Goal: Information Seeking & Learning: Learn about a topic

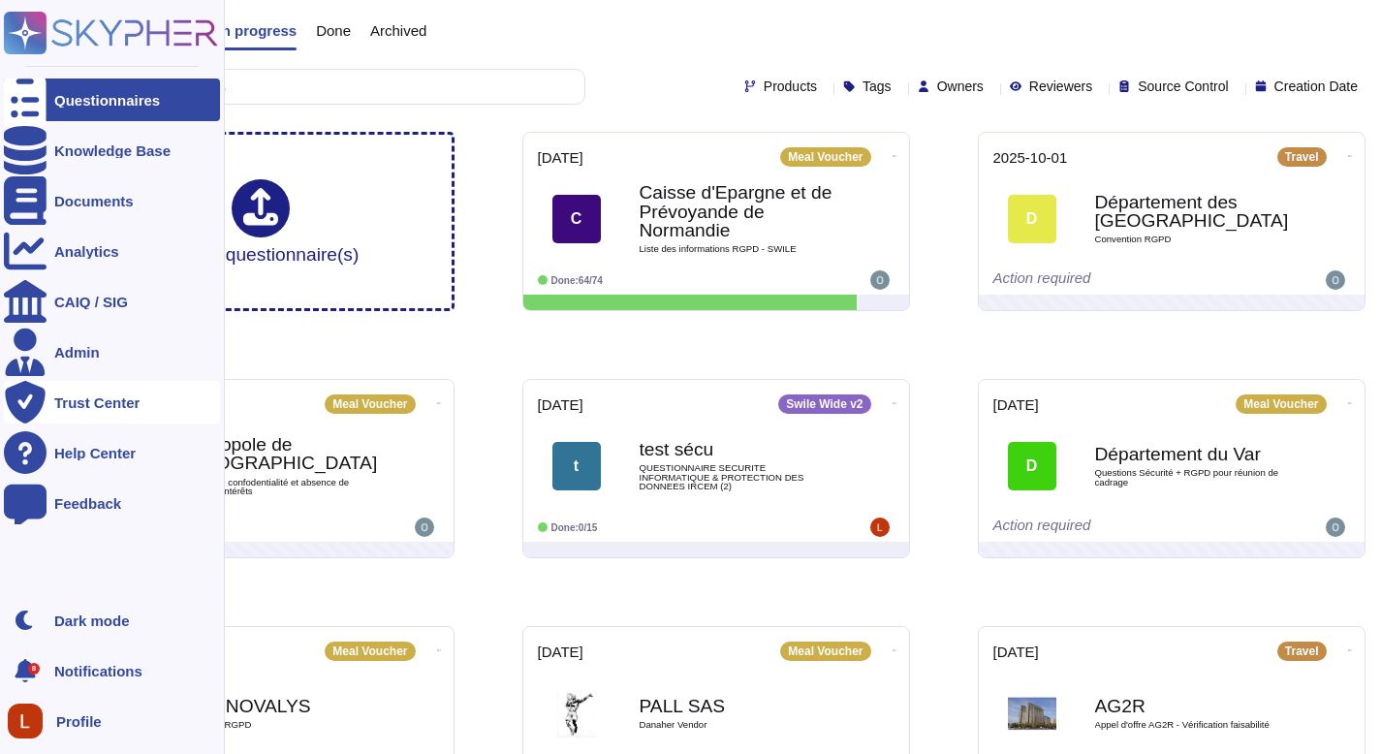
click at [80, 388] on div "Trust Center" at bounding box center [112, 402] width 216 height 43
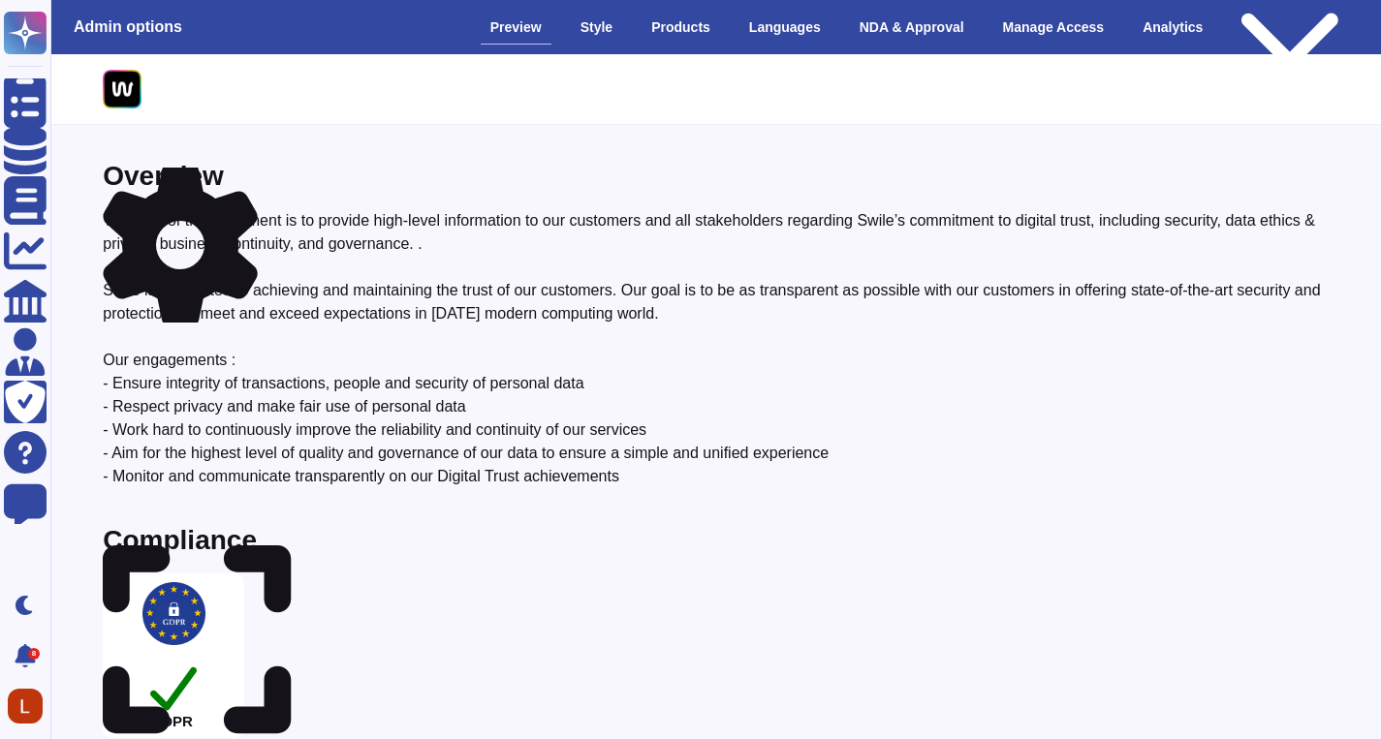
scroll to position [108, 0]
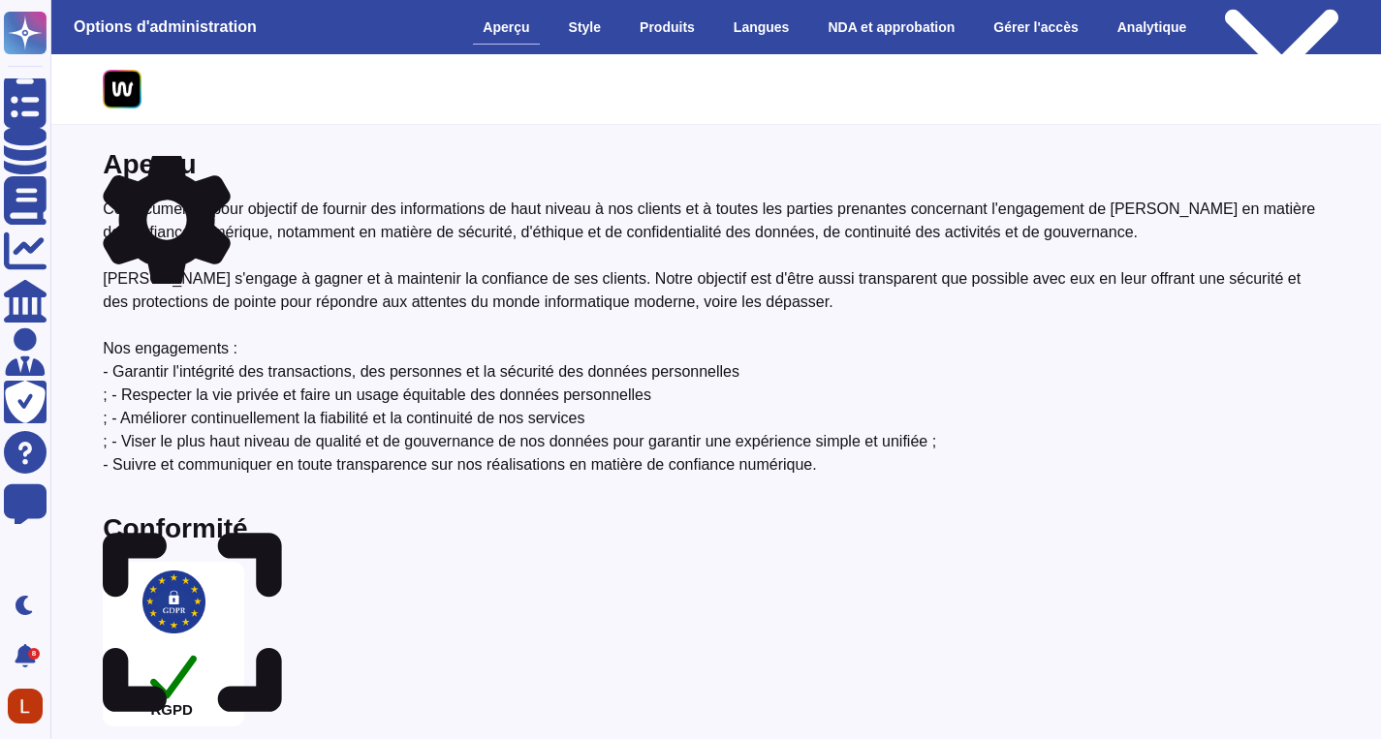
click at [1211, 131] on div at bounding box center [716, 99] width 1226 height 73
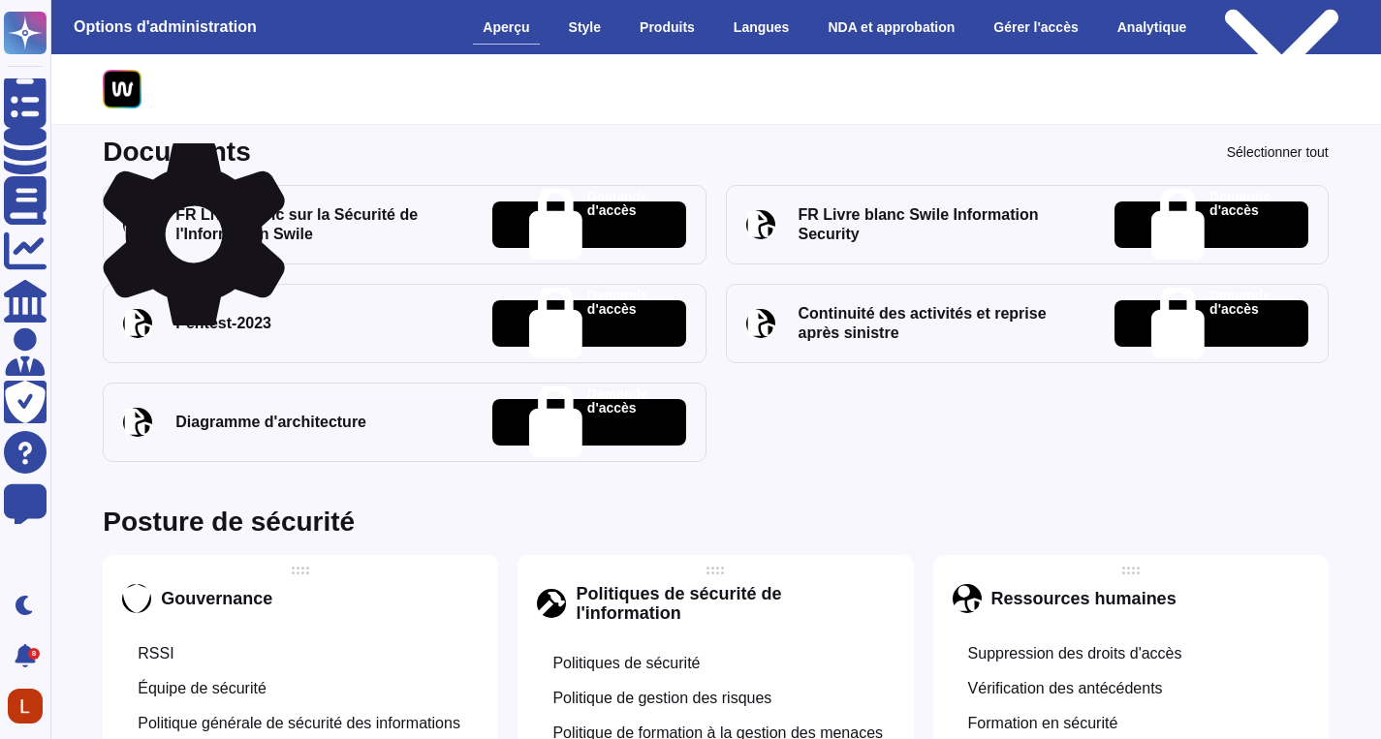
scroll to position [719, 0]
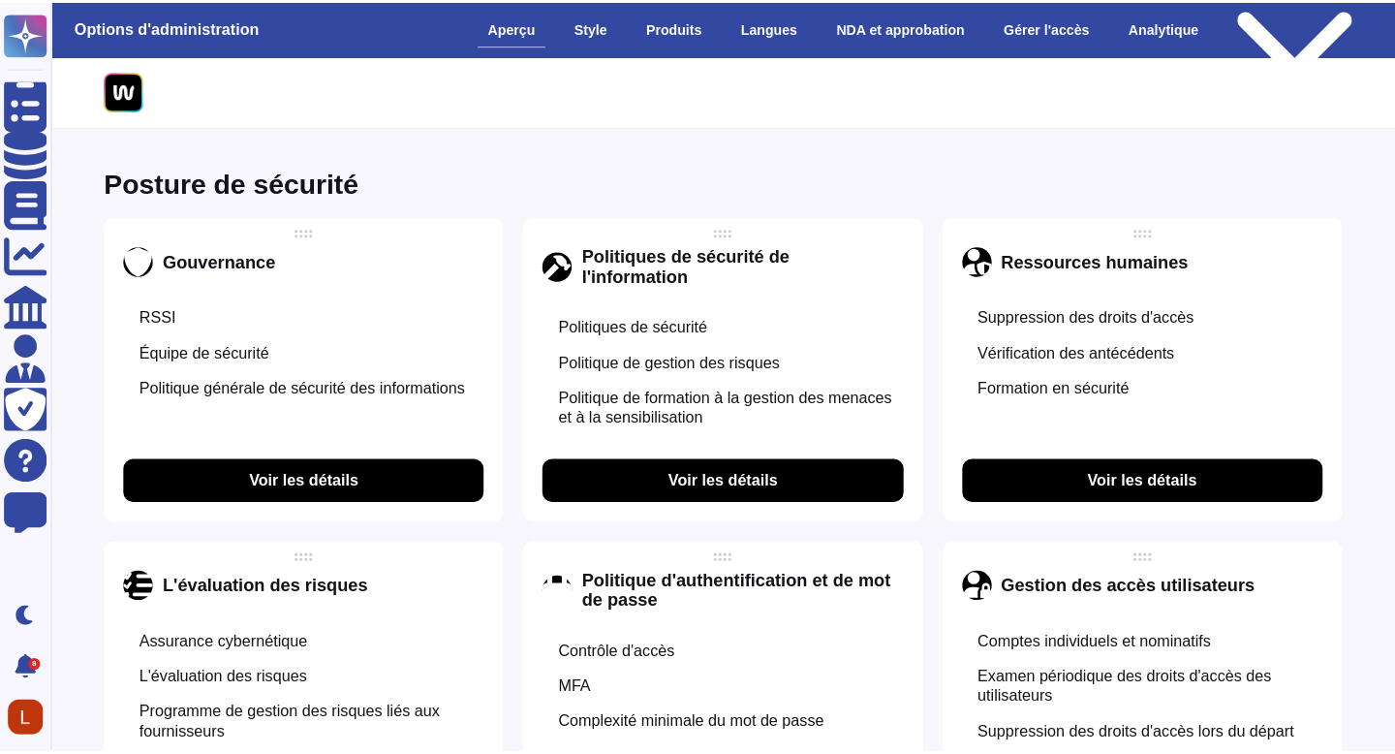
scroll to position [1120, 0]
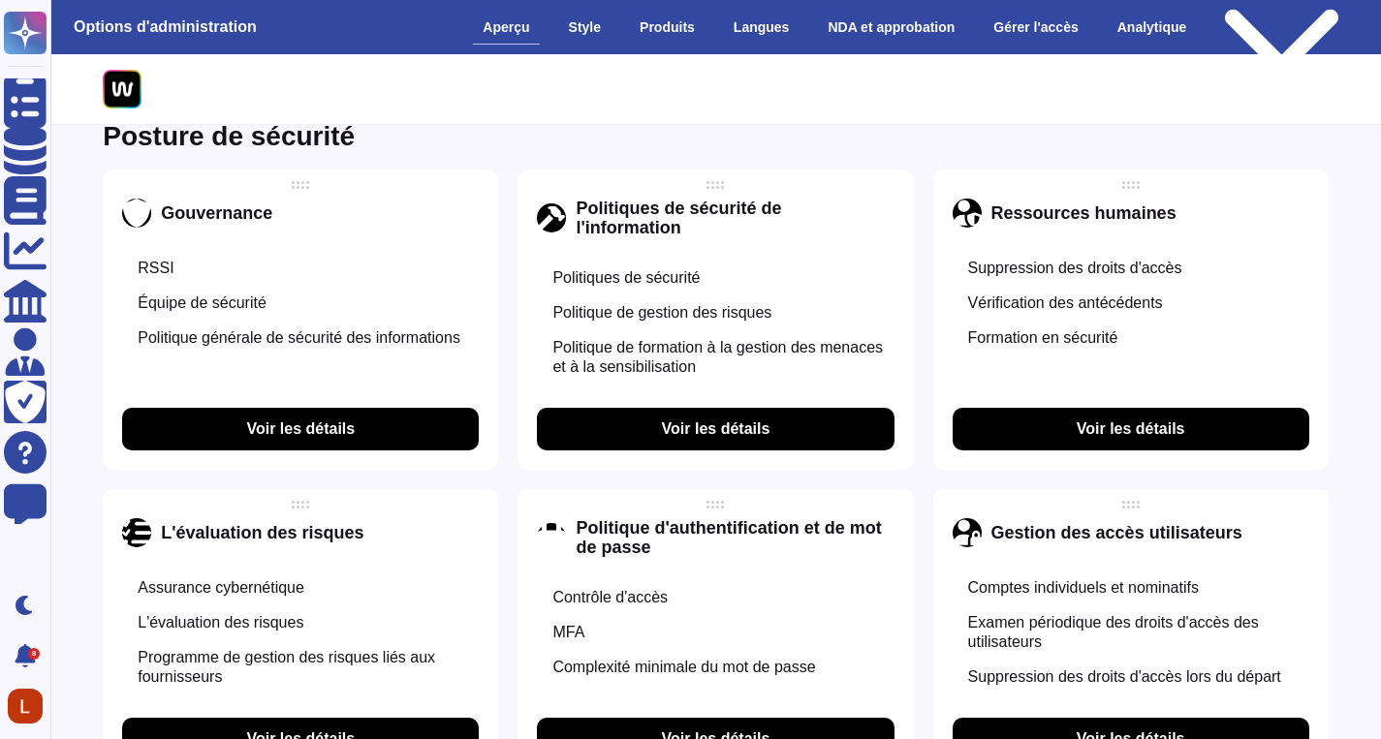
click at [743, 292] on div "Politiques de sécurité" at bounding box center [715, 278] width 357 height 35
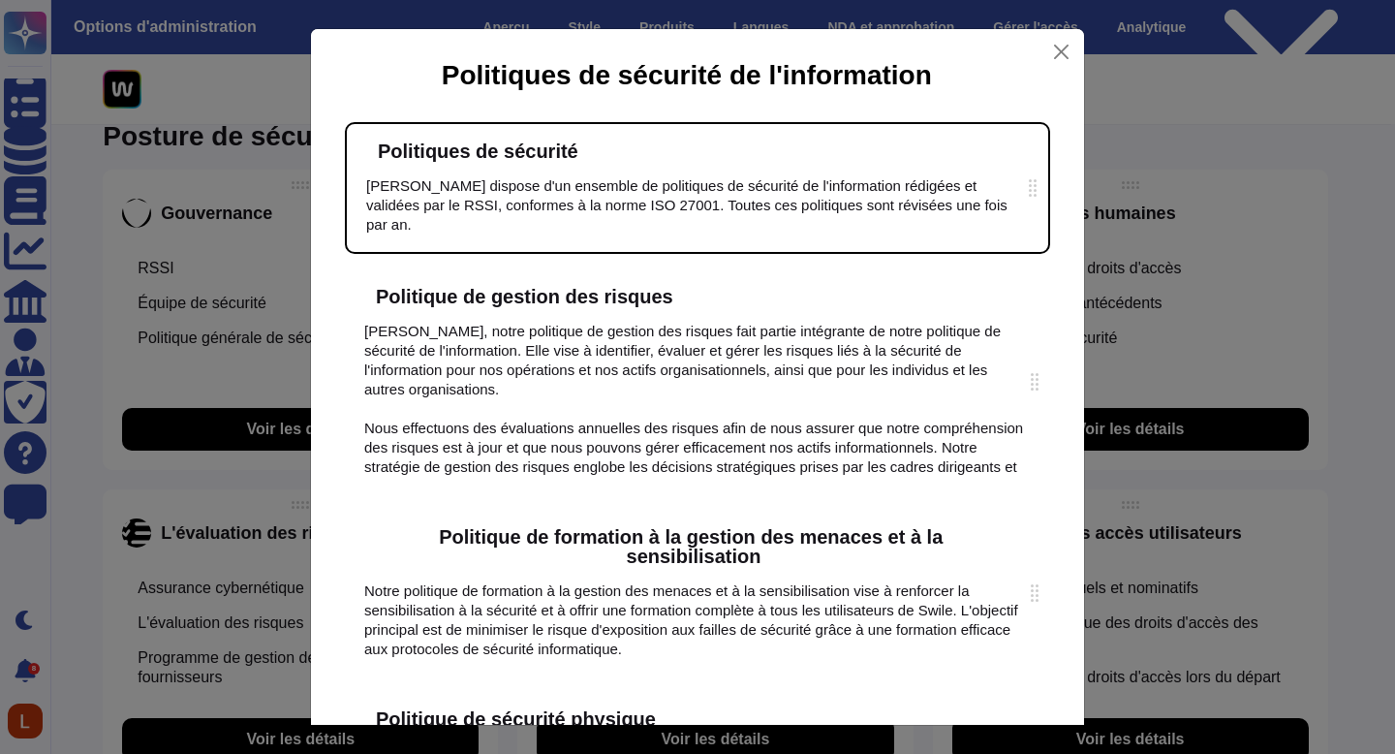
click at [648, 156] on icon at bounding box center [843, 401] width 491 height 491
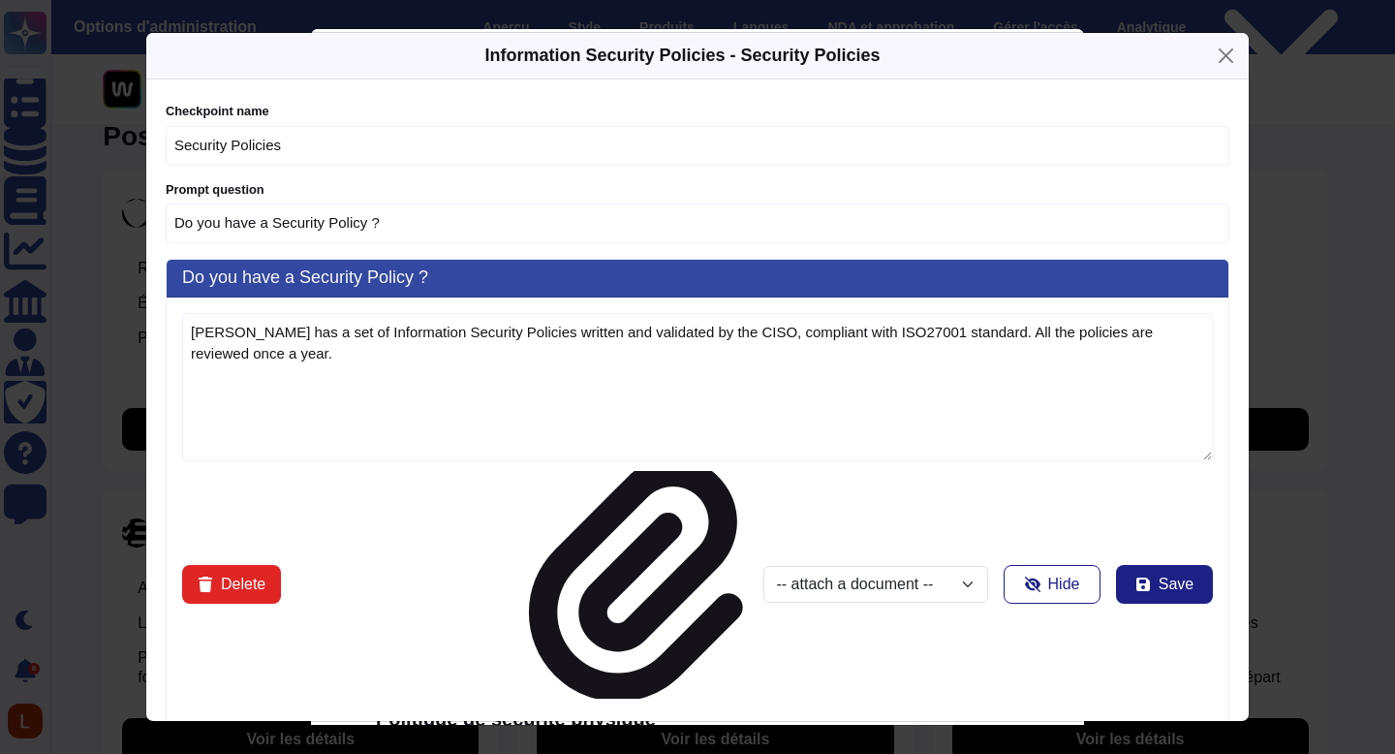
type textarea "[PERSON_NAME] has a set of Information Security Policies written and validated …"
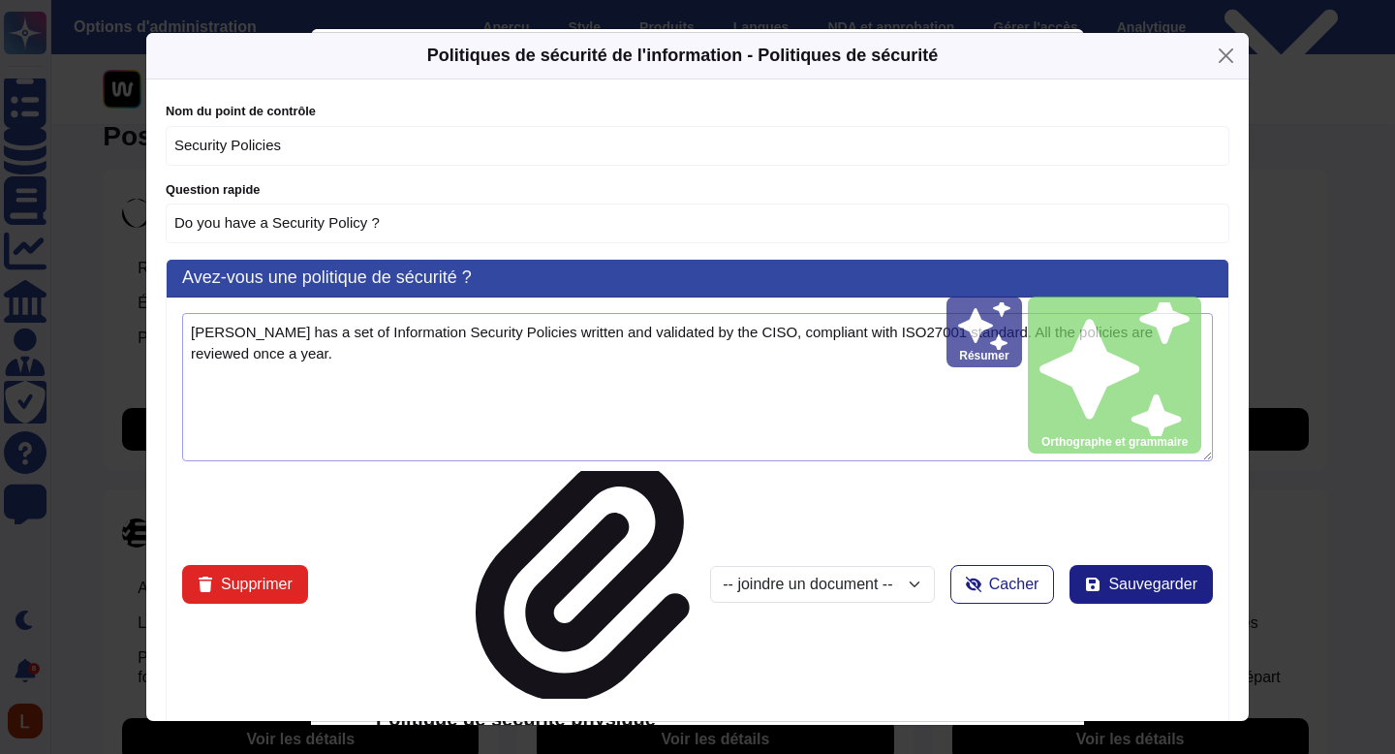
drag, startPoint x: 266, startPoint y: 374, endPoint x: 184, endPoint y: 335, distance: 91.0
click at [184, 335] on textarea "[PERSON_NAME] has a set of Information Security Policies written and validated …" at bounding box center [697, 387] width 1031 height 148
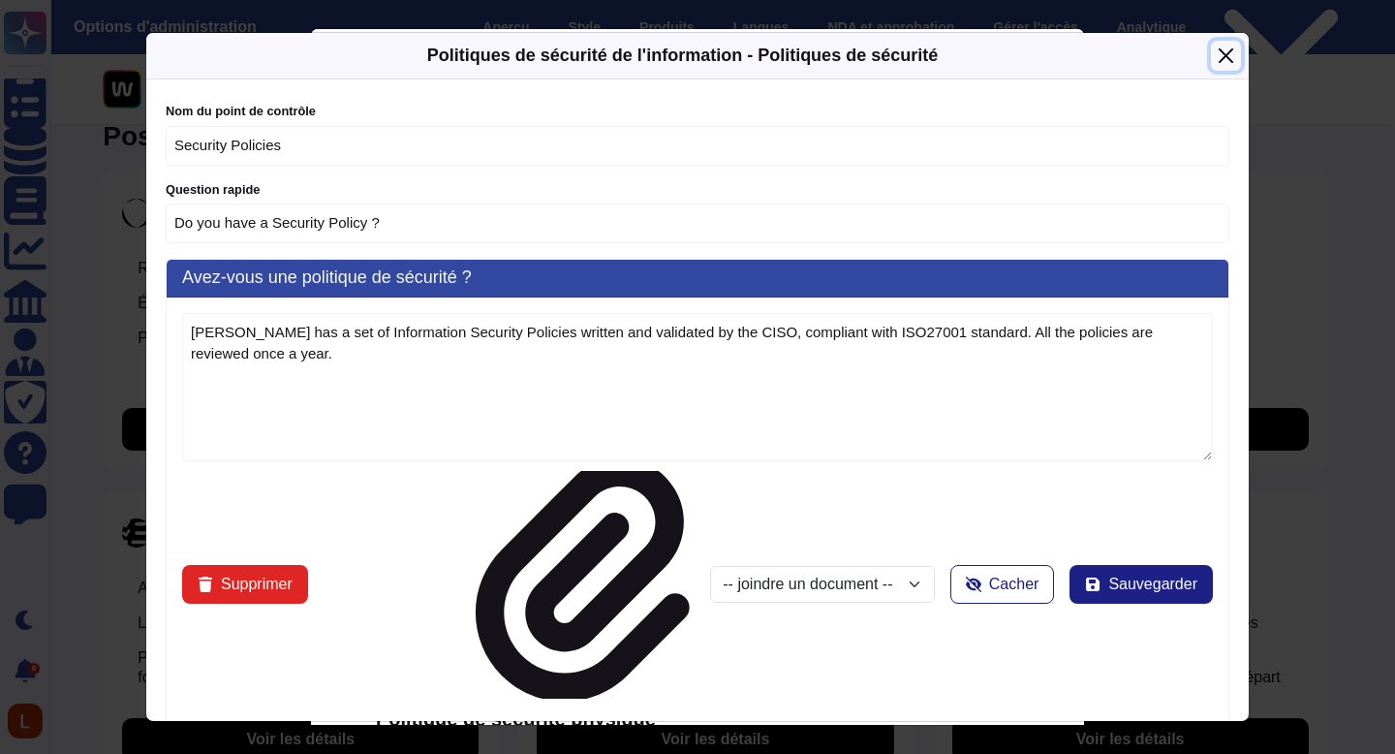
click at [1220, 46] on button "Fermer" at bounding box center [1226, 56] width 30 height 30
type input "Explain to us about your"
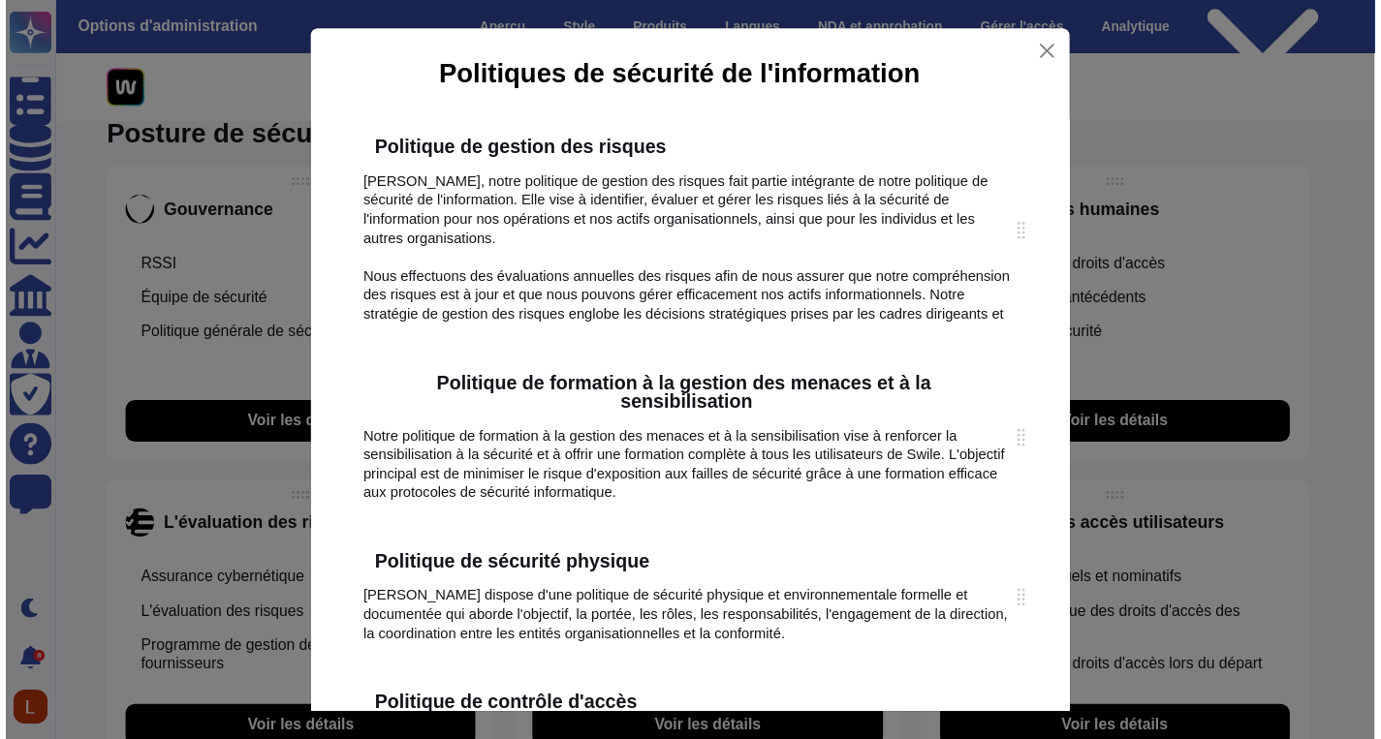
scroll to position [0, 0]
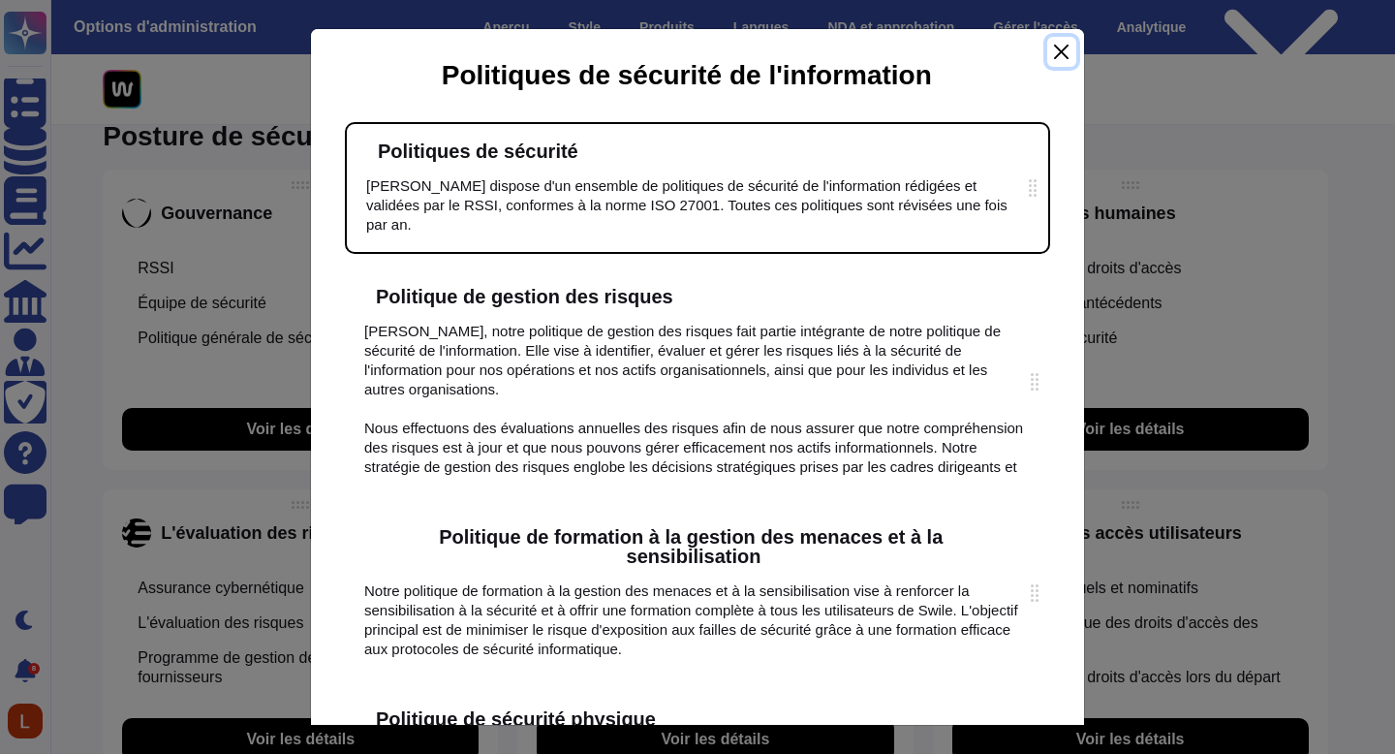
click at [1070, 43] on button "Fermer" at bounding box center [1061, 52] width 29 height 30
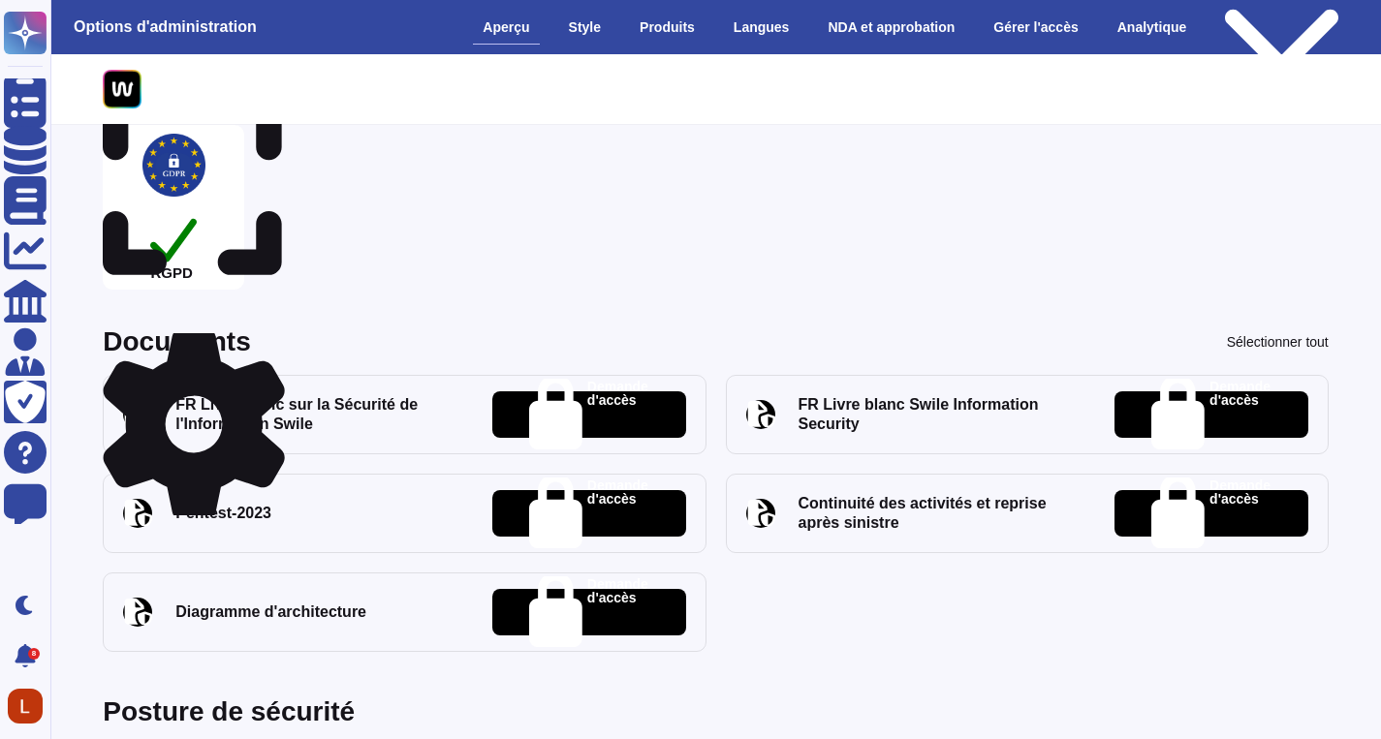
scroll to position [543, 0]
